Goal: Find contact information: Find contact information

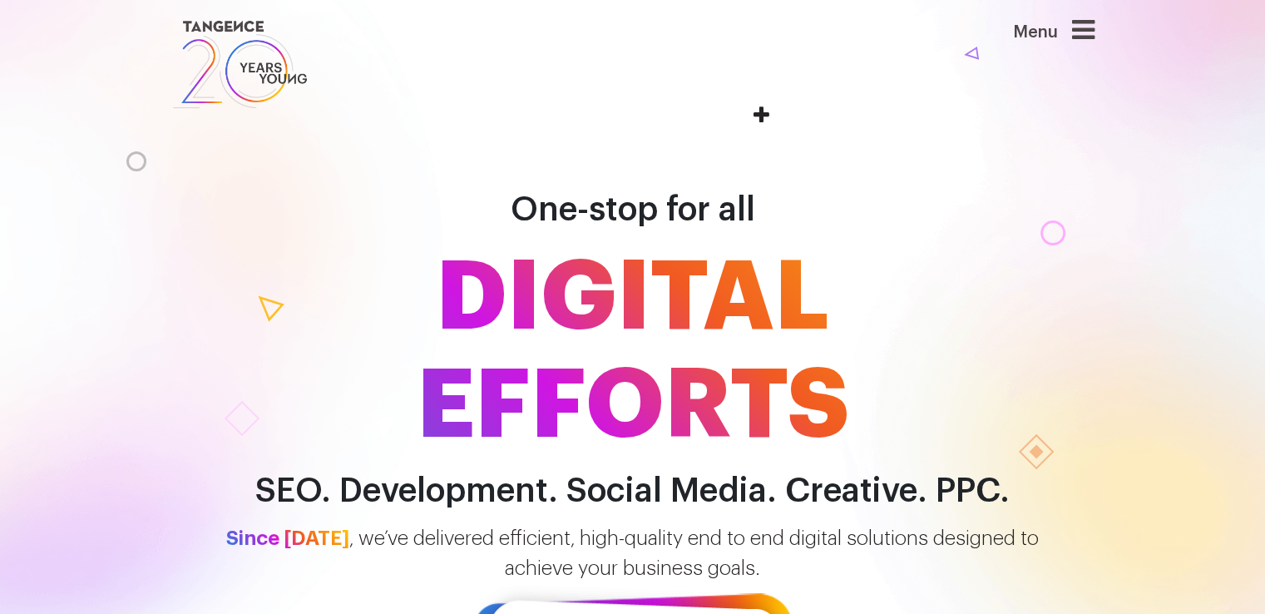
click at [26, 318] on div "One-stop for all DIGITAL EFFORTS SEO. Development. Social Media. Creative. PPC." at bounding box center [632, 323] width 1265 height 374
click at [1095, 49] on div "Menu" at bounding box center [1028, 39] width 133 height 44
click at [1095, 34] on icon at bounding box center [1083, 30] width 22 height 27
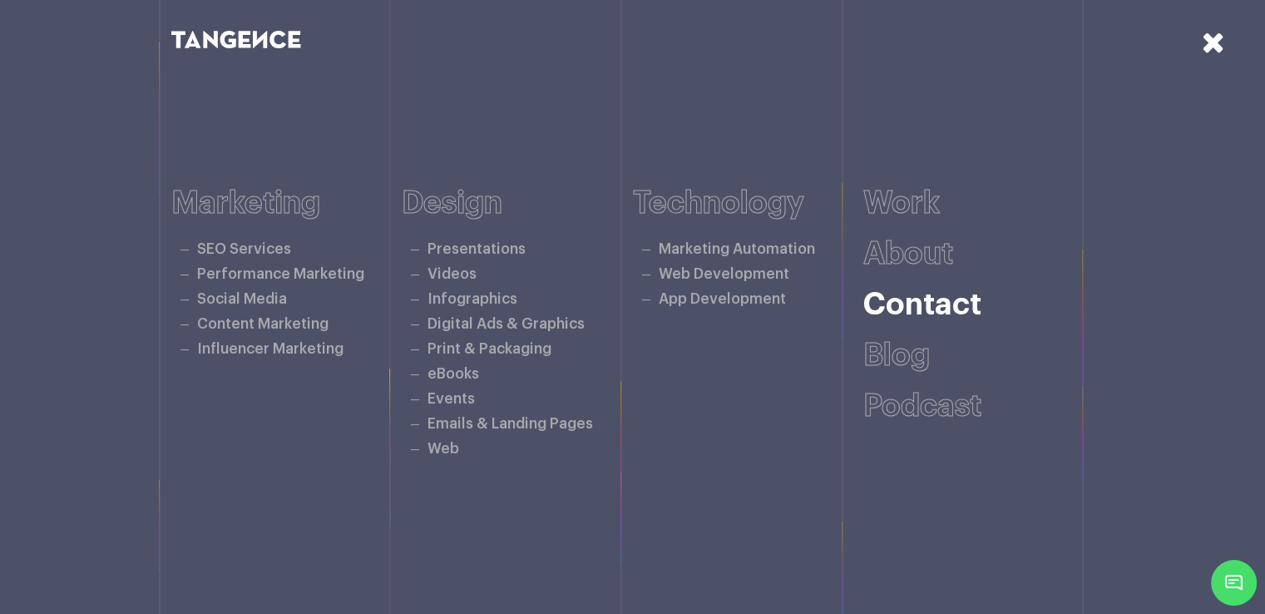
click at [935, 304] on link "Contact" at bounding box center [923, 305] width 118 height 31
